Goal: Task Accomplishment & Management: Use online tool/utility

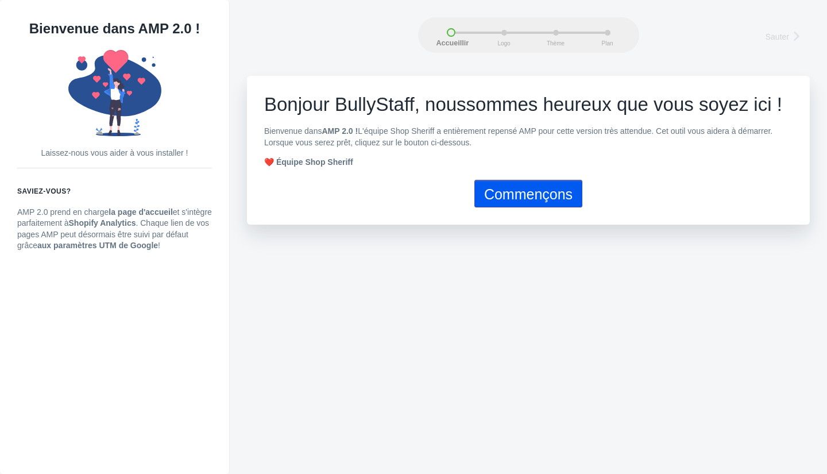
click at [635, 70] on div "Sauter Accueillir Logo Thème Plan Accueillir Logo Thème Plan Sauter Bonjour Bul…" at bounding box center [528, 55] width 563 height 76
click at [524, 196] on font "Commençons" at bounding box center [528, 194] width 88 height 16
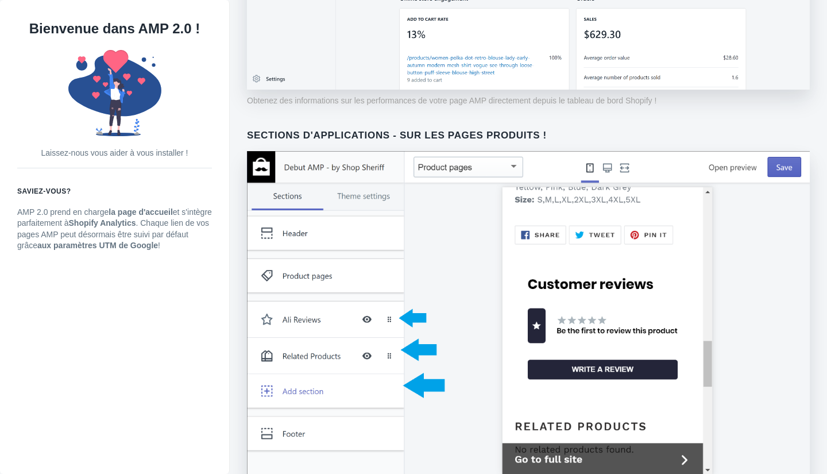
scroll to position [842, 0]
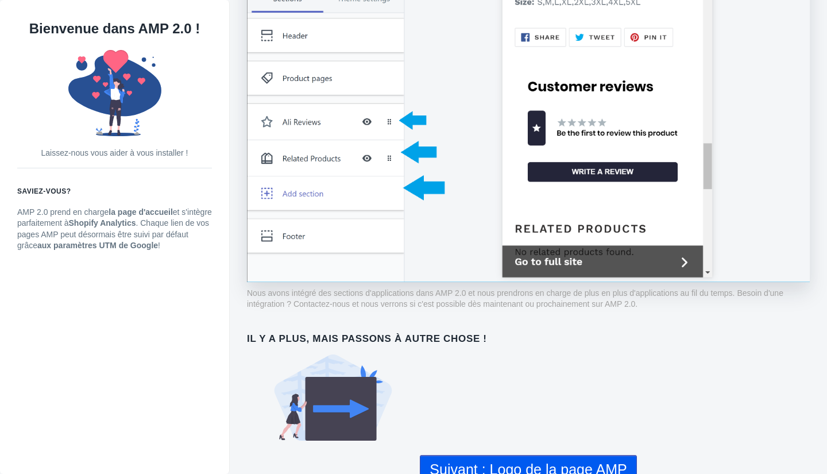
click at [564, 461] on font "Suivant : Logo de la page AMP" at bounding box center [528, 469] width 197 height 16
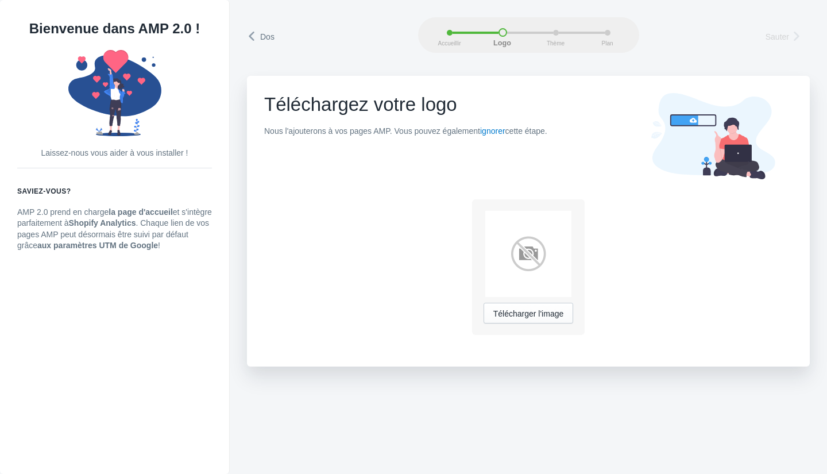
click at [790, 38] on link "Sauter" at bounding box center [785, 36] width 41 height 16
